Goal: Navigation & Orientation: Find specific page/section

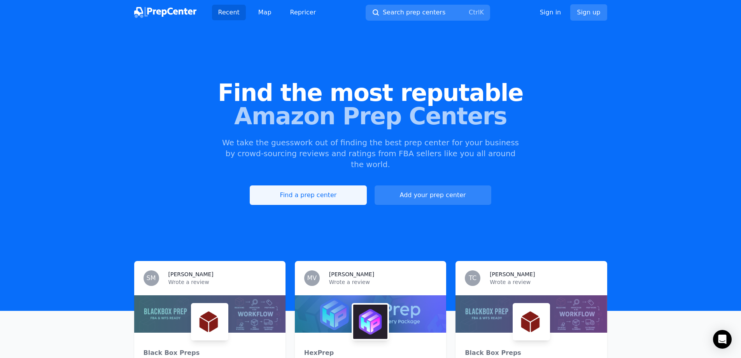
click at [302, 185] on link "Find a prep center" at bounding box center [308, 194] width 117 height 19
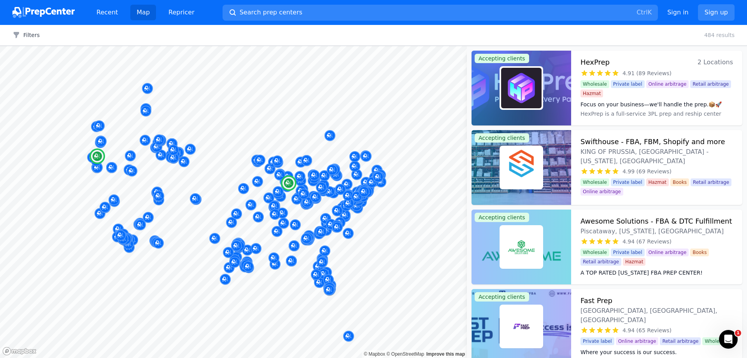
click at [717, 112] on dd "HexPrep is a full-service 3PL prep and reship center with locations in tax-free…" at bounding box center [657, 118] width 153 height 16
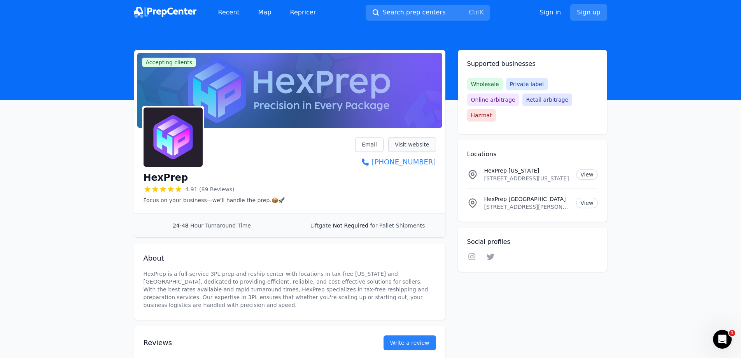
click at [418, 142] on link "Visit website" at bounding box center [412, 144] width 48 height 15
click at [413, 137] on link "Visit website" at bounding box center [412, 144] width 48 height 15
click at [405, 144] on link "Visit website" at bounding box center [412, 144] width 48 height 15
